Goal: Check status

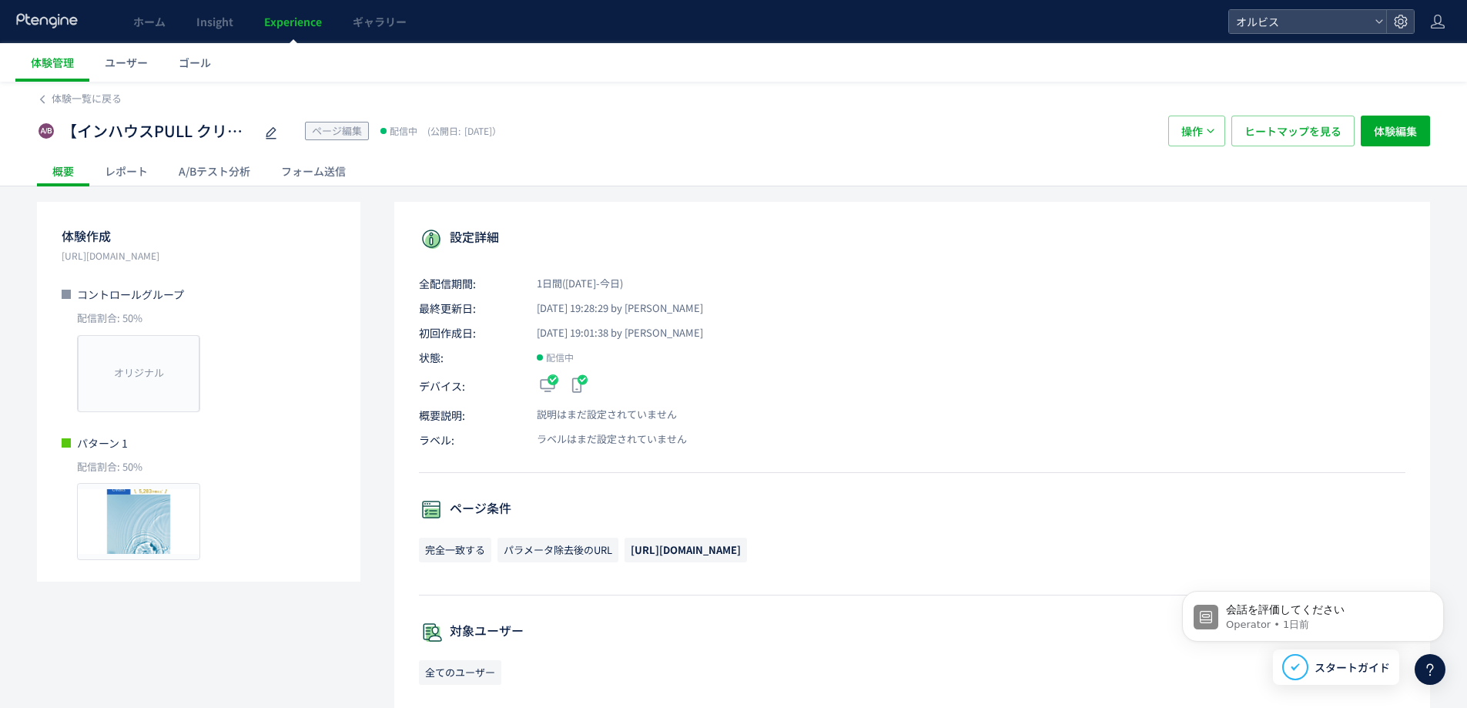
click at [377, 394] on div "体験作成 [URL][DOMAIN_NAME] コントロールグループ 配信割合: 50% オリジナル プレビュー パターン 1 配信割合: 50% プレビュー…" at bounding box center [733, 689] width 1393 height 974
click at [133, 163] on div "レポート" at bounding box center [126, 171] width 74 height 31
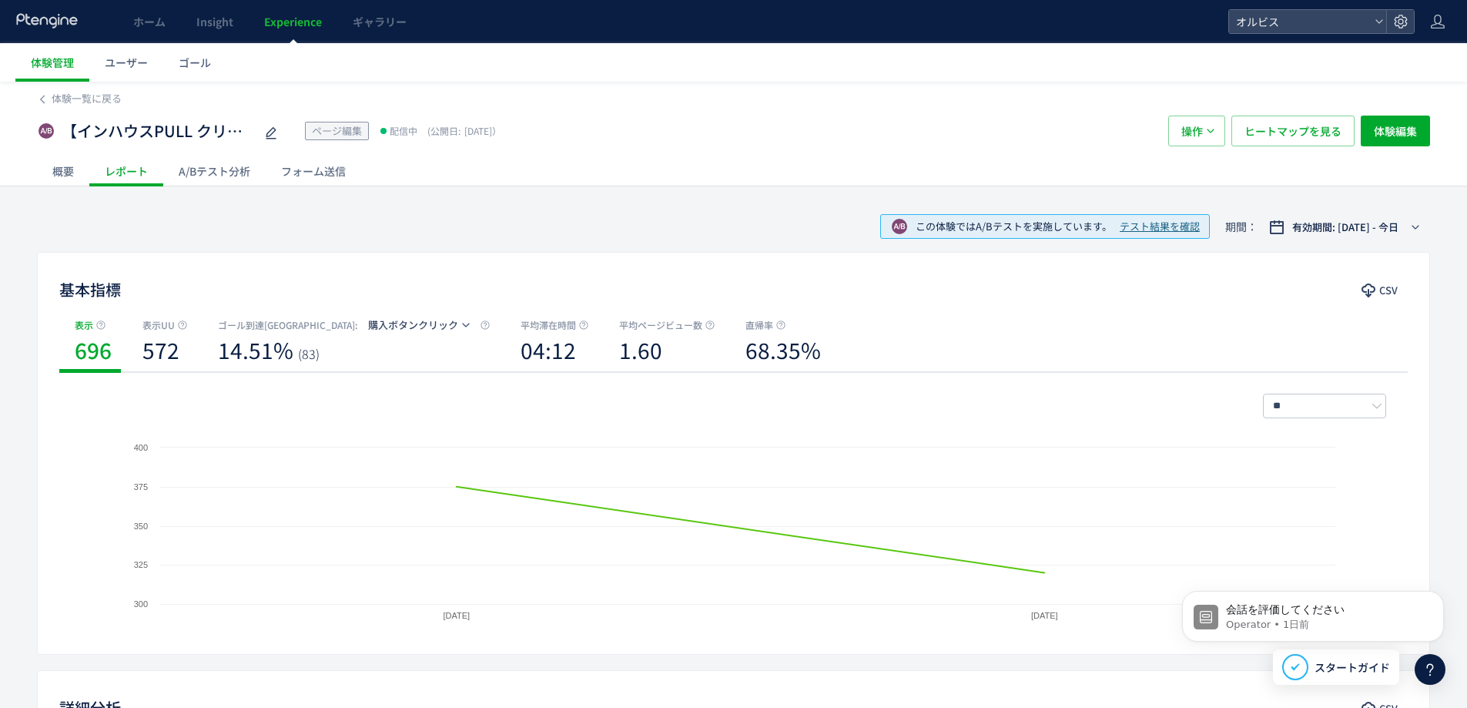
click at [220, 180] on div "A/Bテスト分析" at bounding box center [214, 171] width 102 height 31
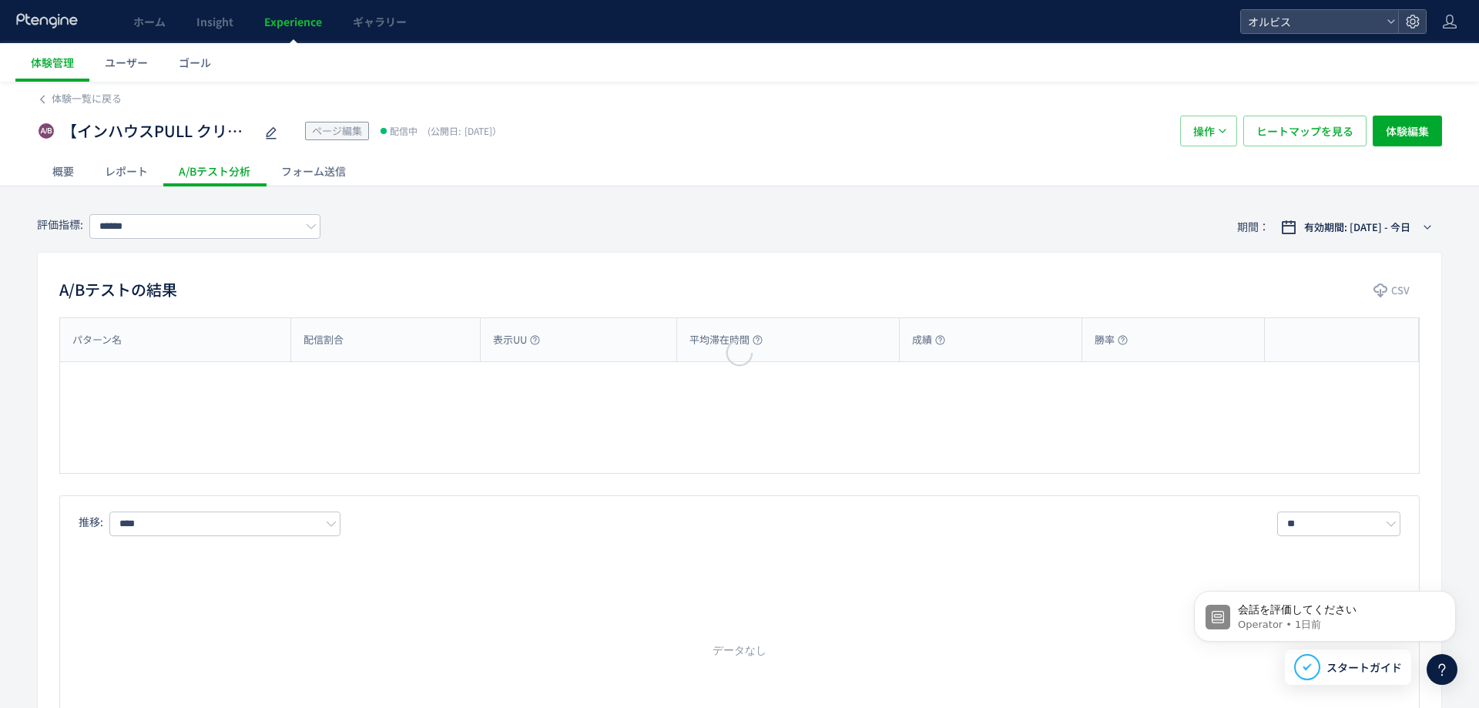
type input "*********"
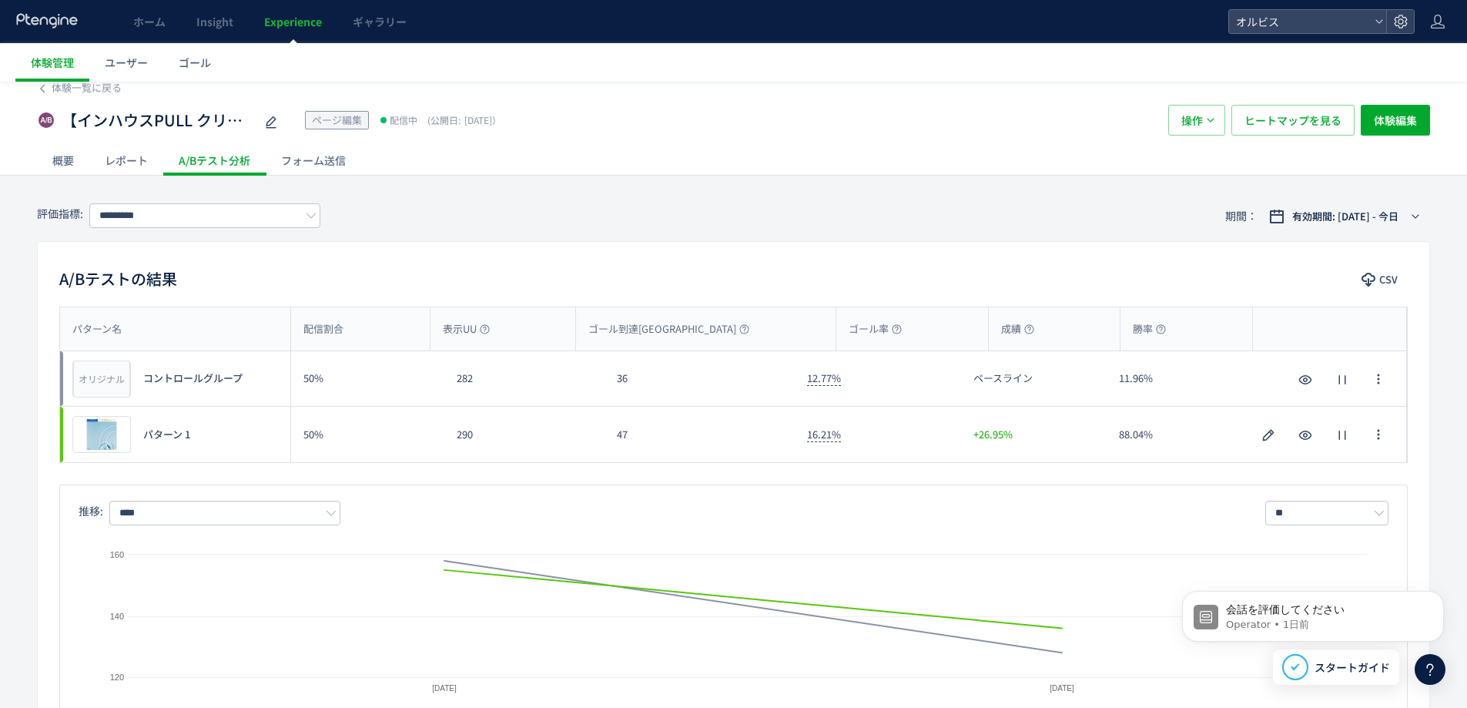
scroll to position [12, 0]
click at [106, 159] on div "レポート" at bounding box center [126, 159] width 74 height 31
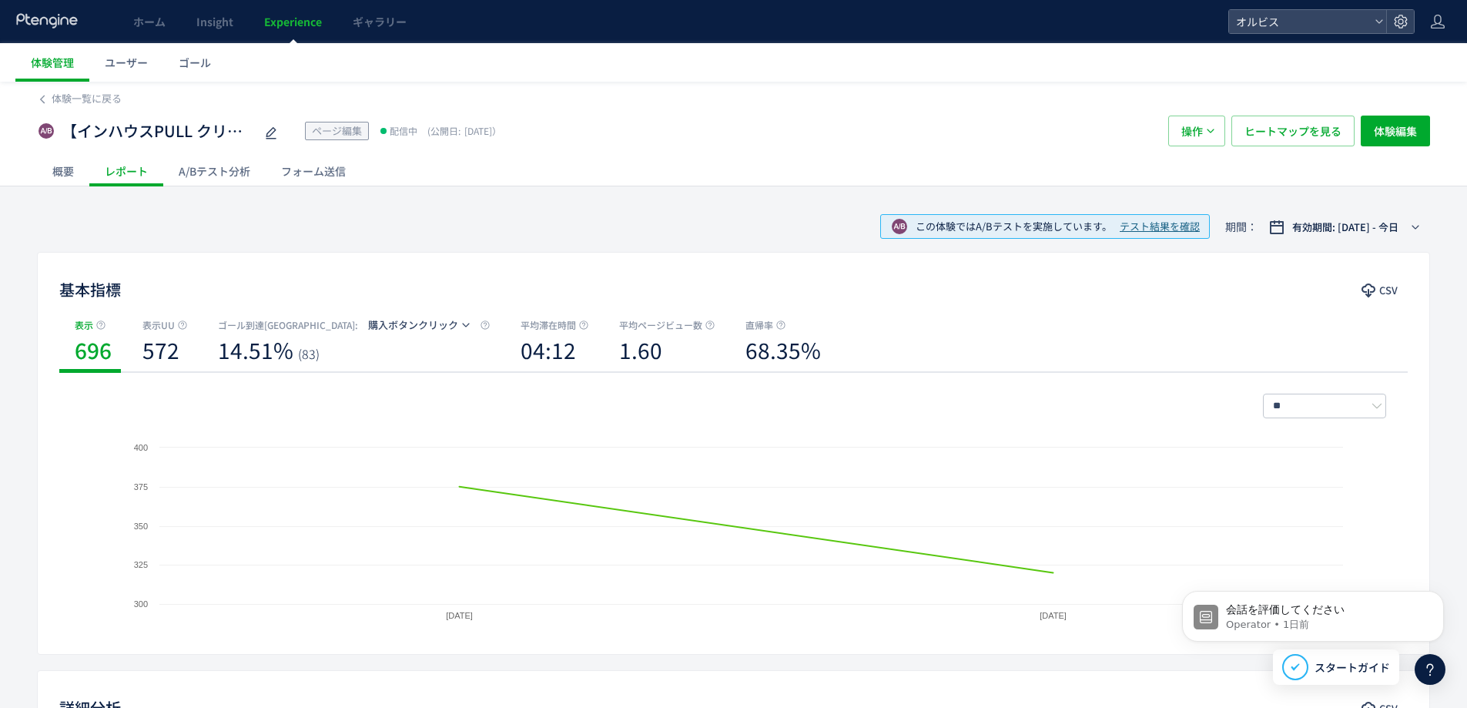
click at [67, 179] on div "概要" at bounding box center [63, 171] width 52 height 31
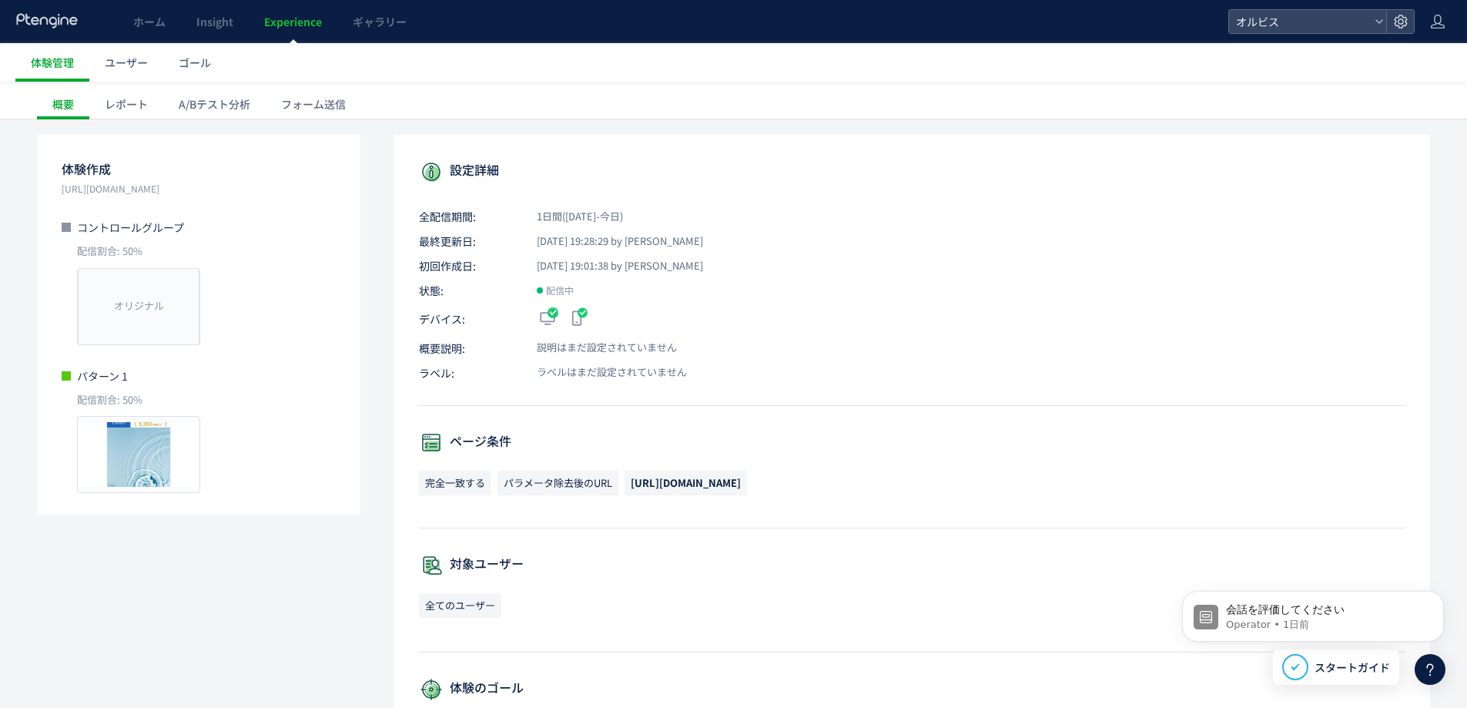
scroll to position [82, 0]
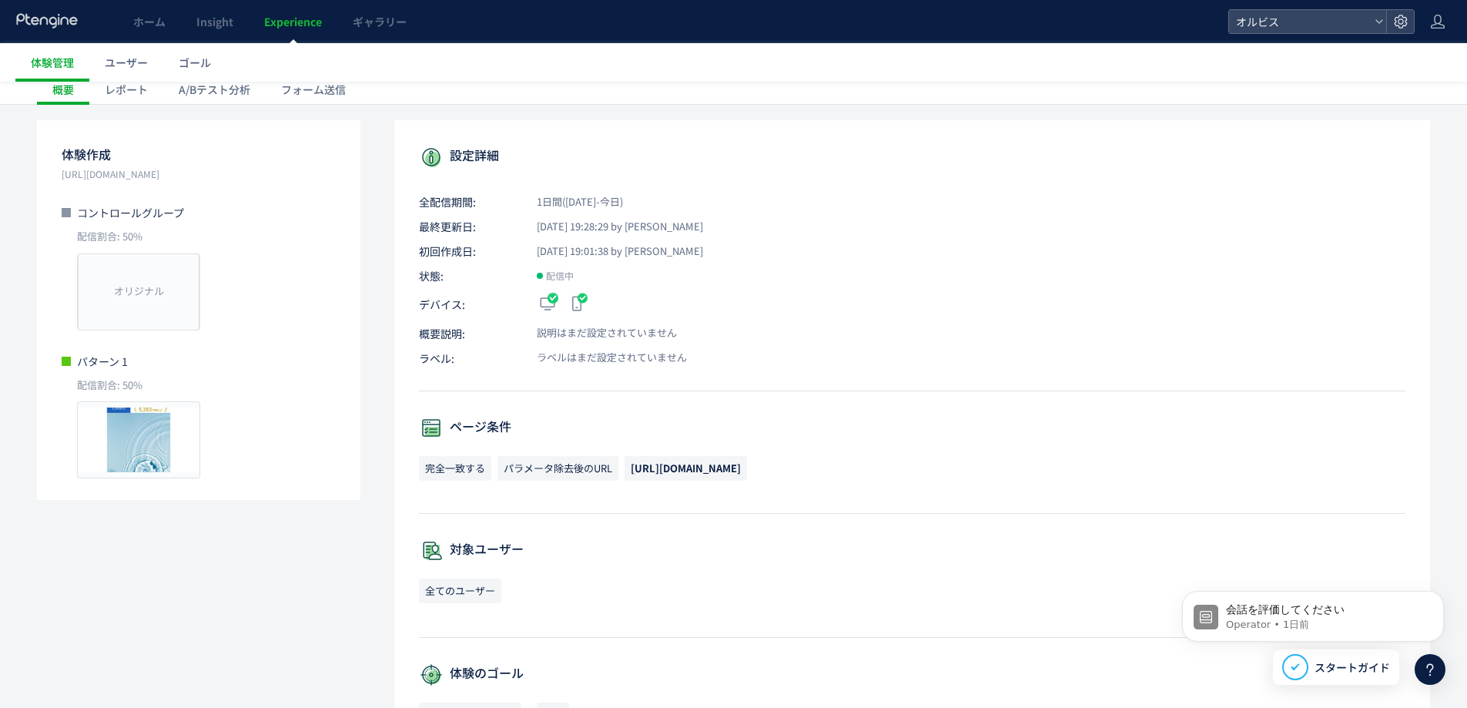
click at [722, 470] on span "[URL][DOMAIN_NAME]" at bounding box center [686, 468] width 110 height 15
click at [142, 178] on p "[URL][DOMAIN_NAME]" at bounding box center [199, 173] width 274 height 15
